Goal: Navigation & Orientation: Find specific page/section

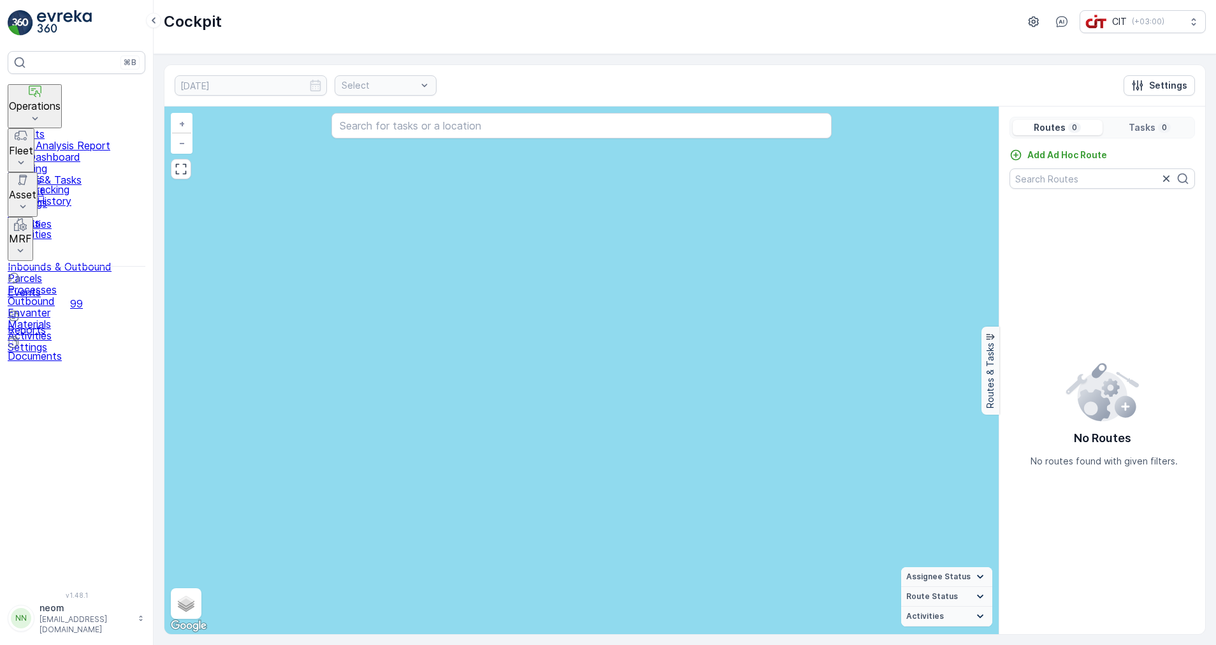
click at [61, 100] on p "Operations" at bounding box center [35, 105] width 52 height 11
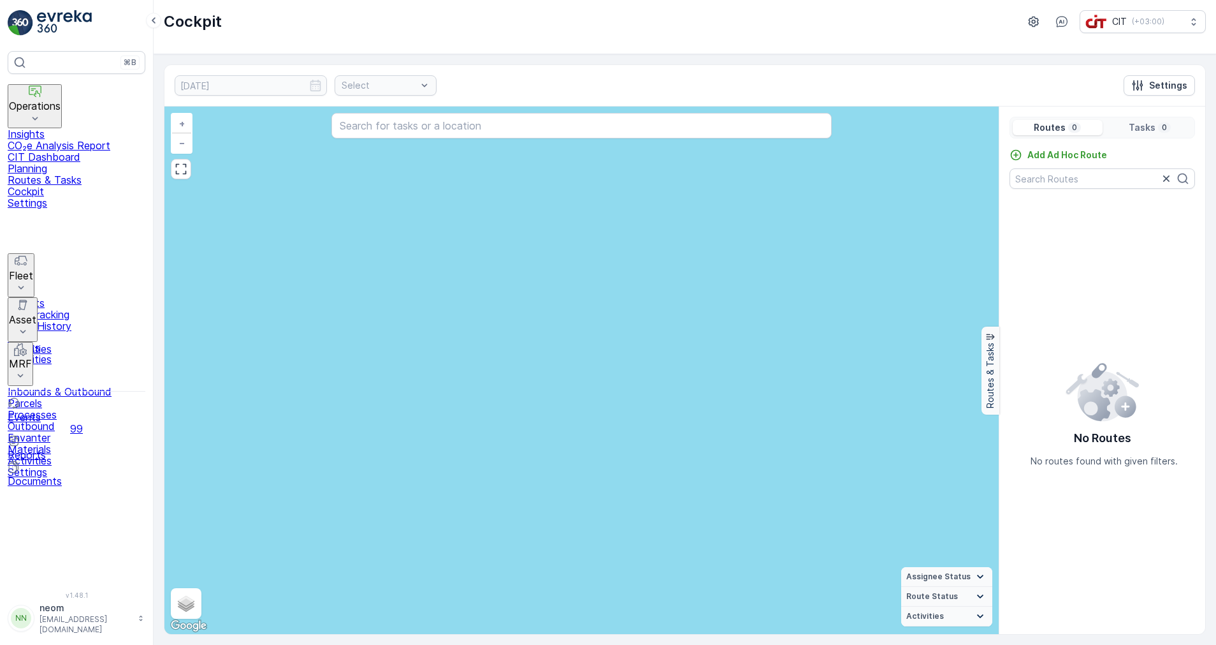
click at [33, 270] on p "Fleet" at bounding box center [21, 275] width 24 height 11
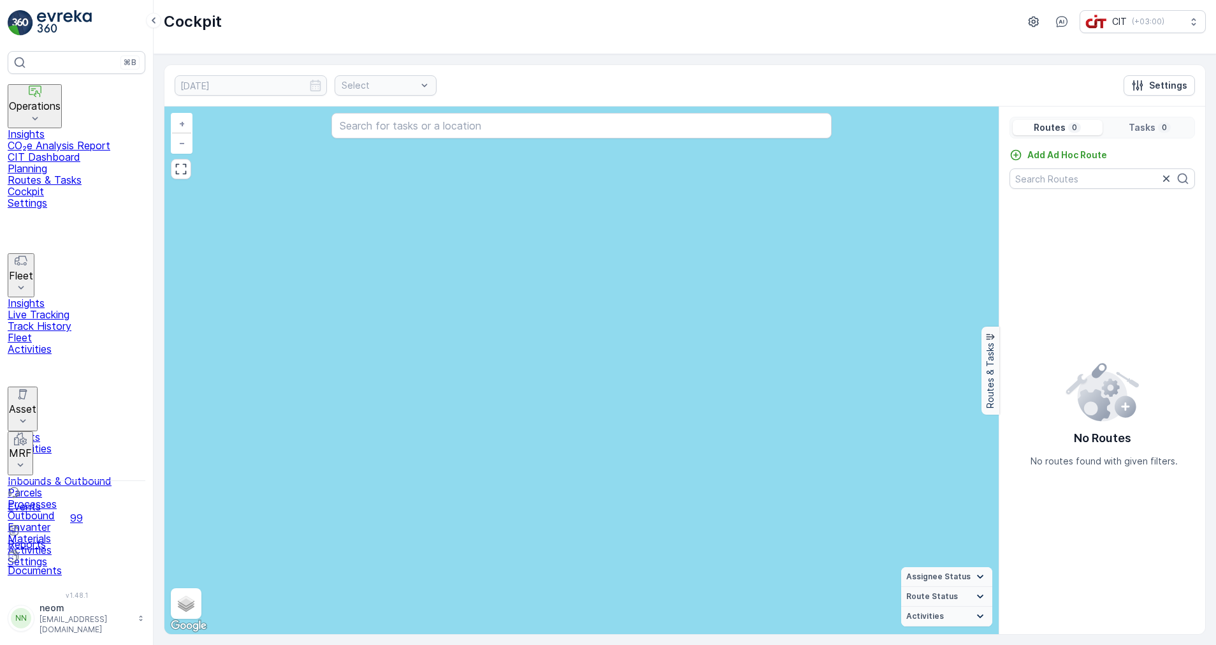
click at [62, 297] on p "Insights" at bounding box center [77, 302] width 138 height 11
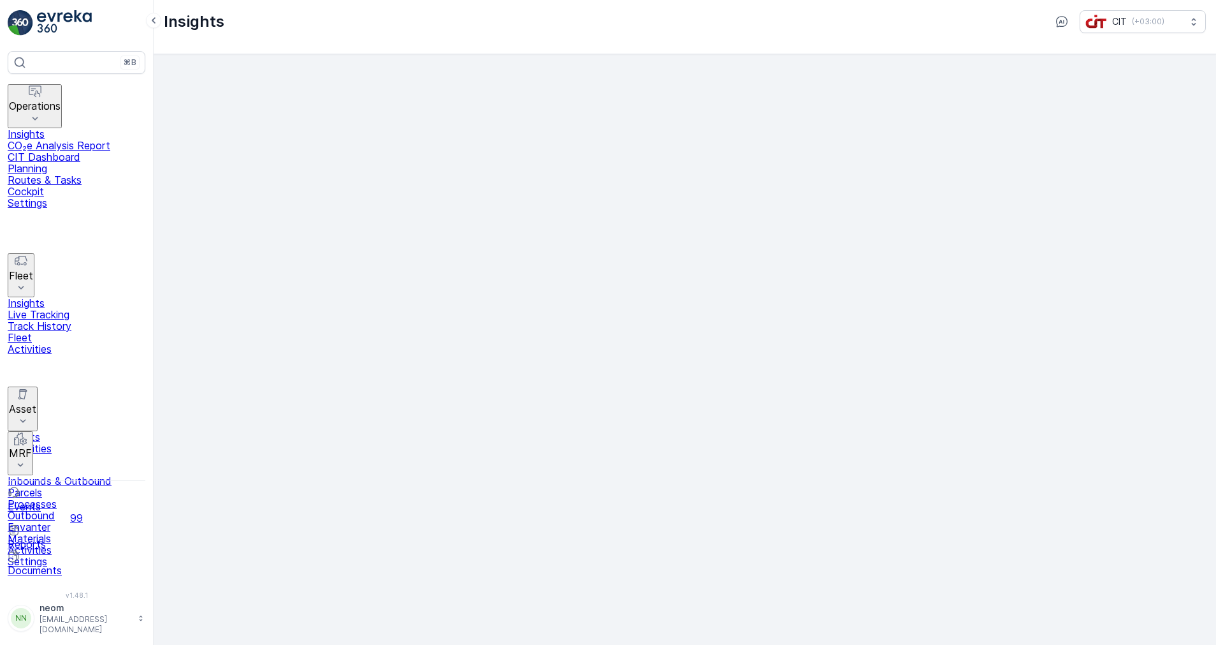
click at [69, 309] on p "Live Tracking" at bounding box center [77, 314] width 138 height 11
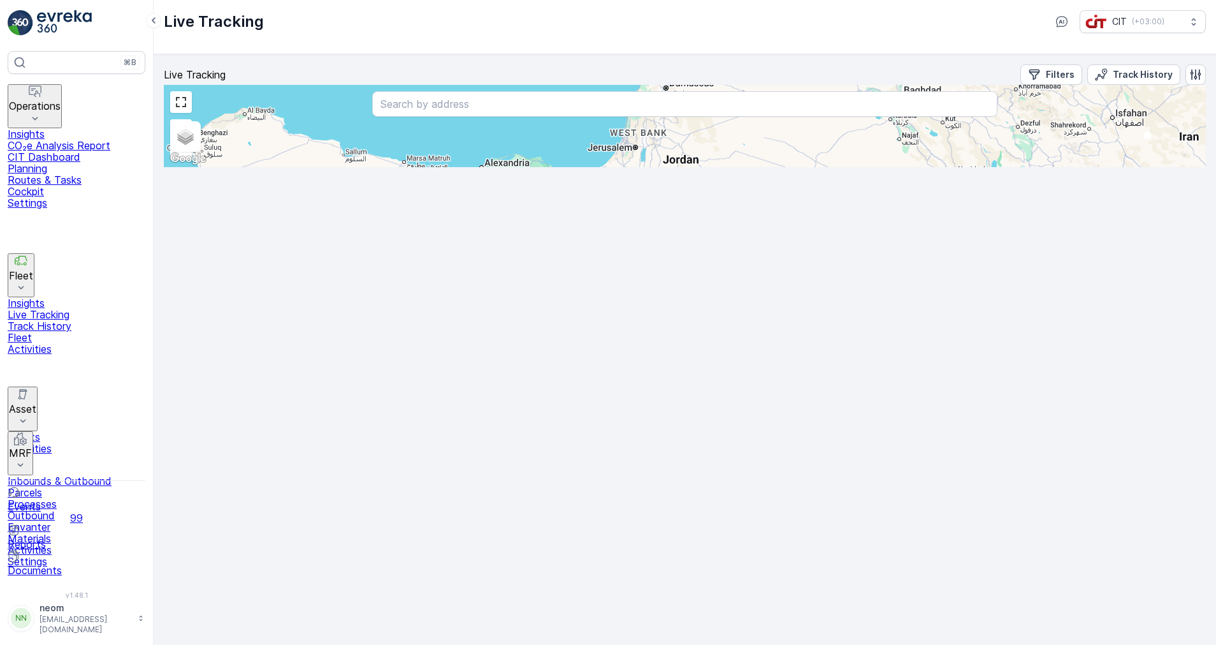
click at [268, 80] on div "Live Tracking Filters Track History" at bounding box center [685, 74] width 1042 height 20
click at [55, 297] on p "Insights" at bounding box center [77, 302] width 138 height 11
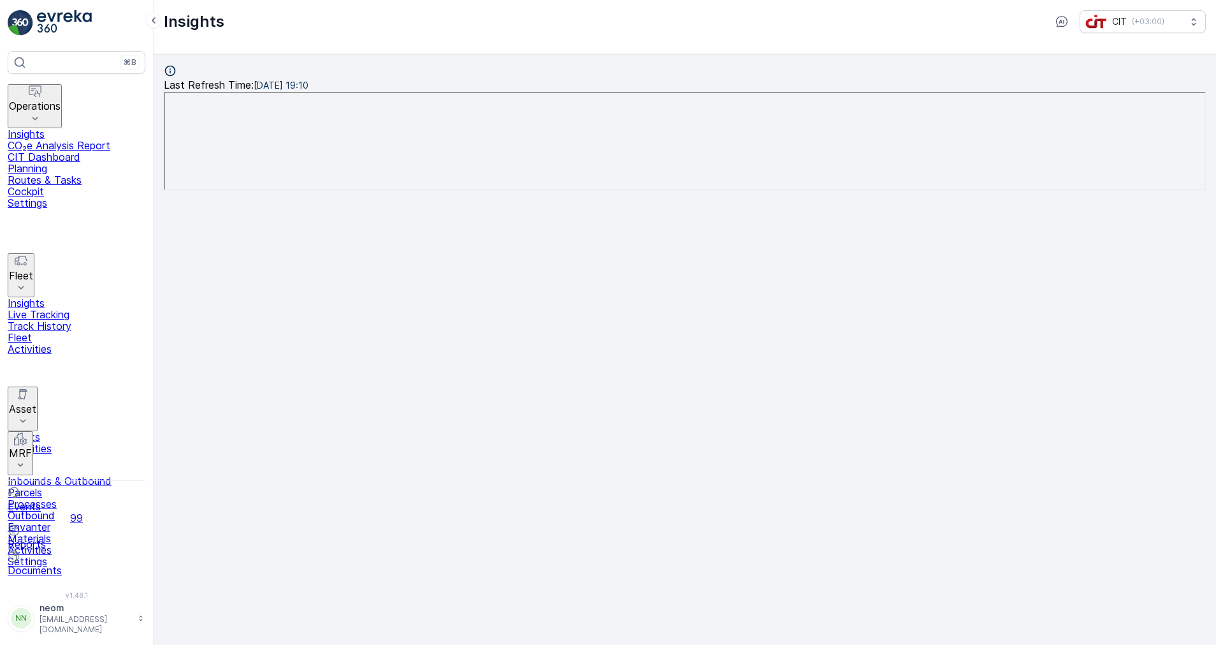
click at [52, 297] on p "Insights" at bounding box center [77, 302] width 138 height 11
click at [54, 128] on p "Insights" at bounding box center [77, 133] width 138 height 11
